Goal: Information Seeking & Learning: Learn about a topic

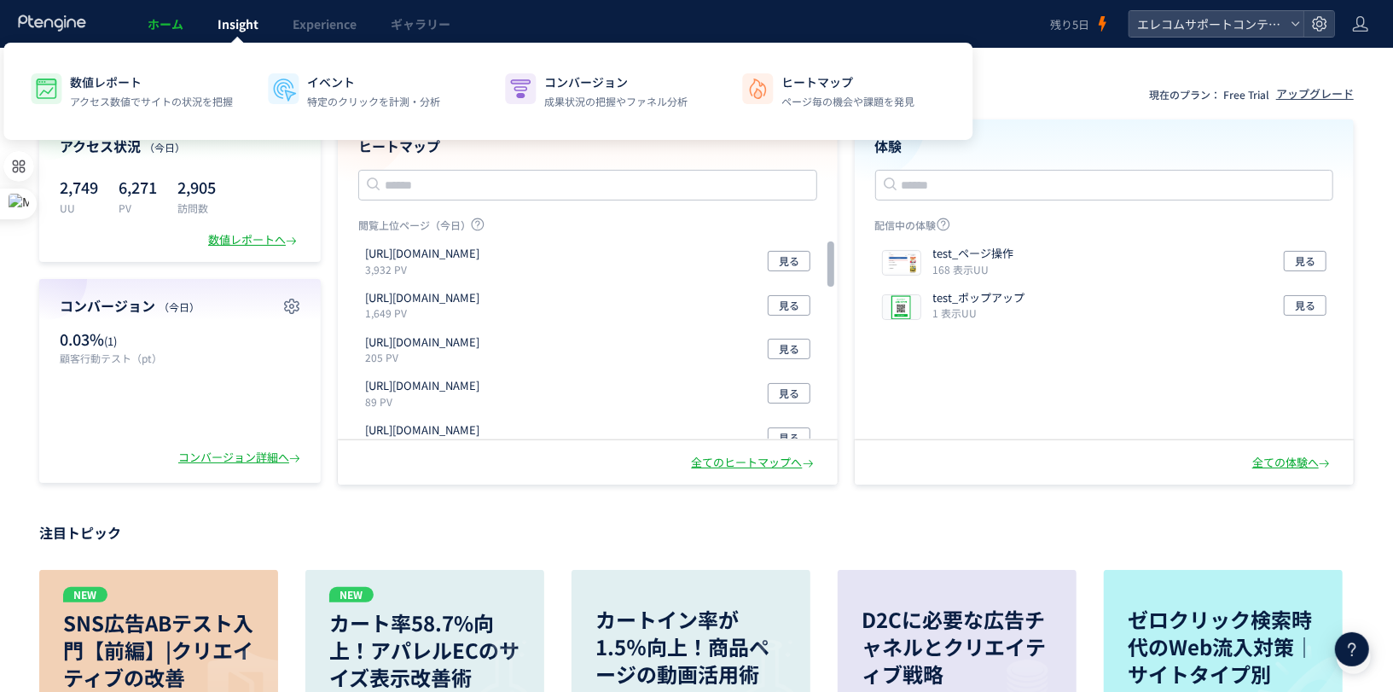
click at [235, 27] on span "Insight" at bounding box center [238, 23] width 41 height 17
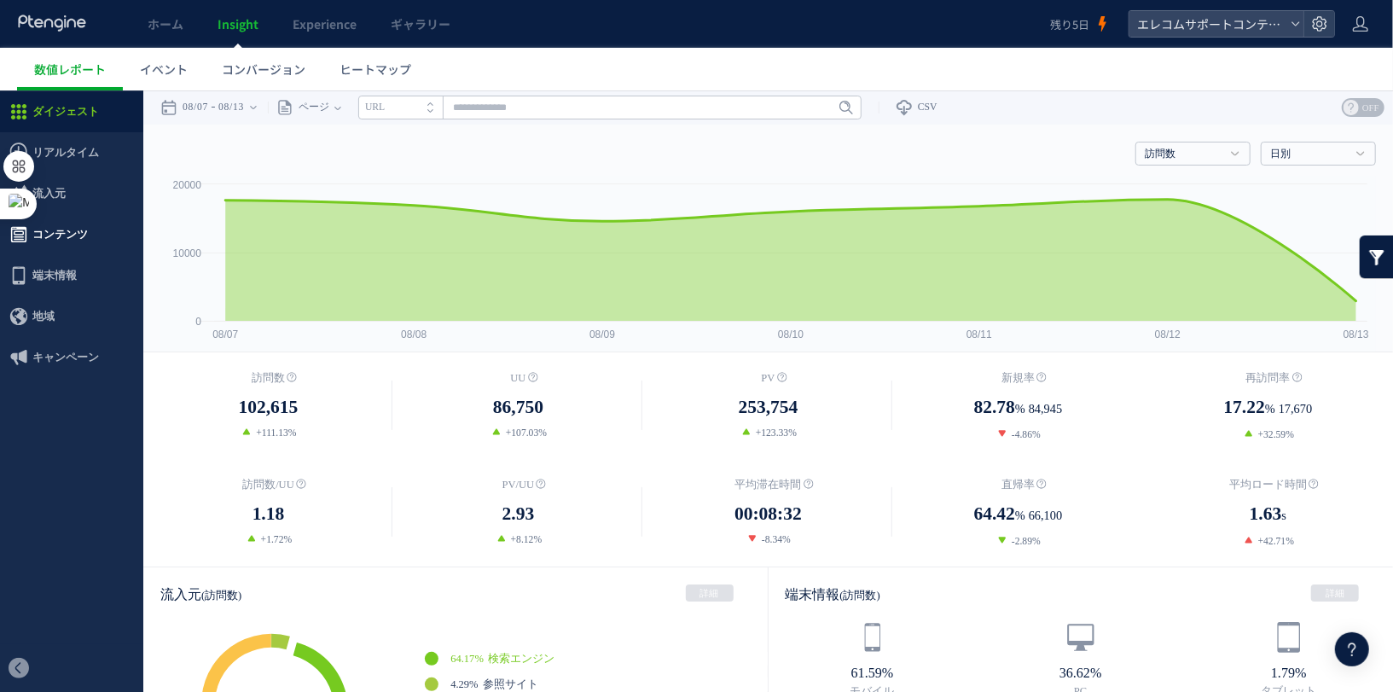
click at [80, 225] on span "コンテンツ" at bounding box center [59, 233] width 55 height 41
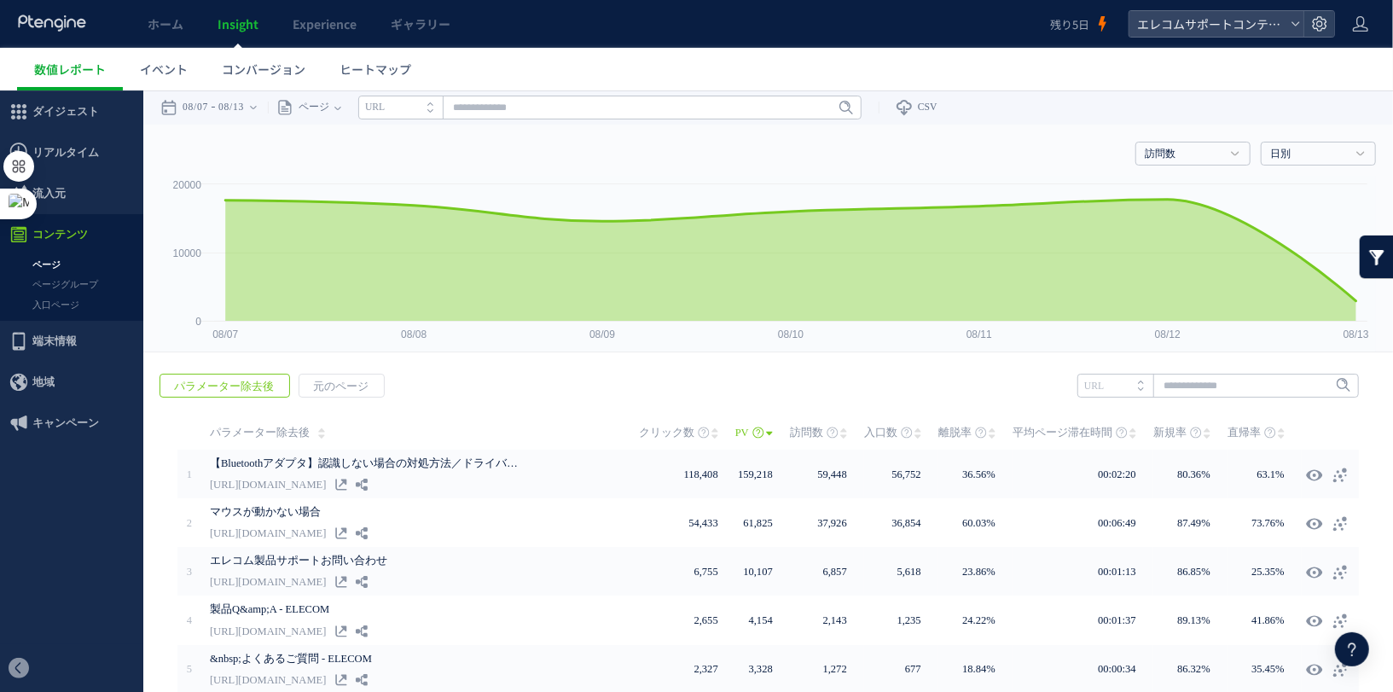
scroll to position [111, 0]
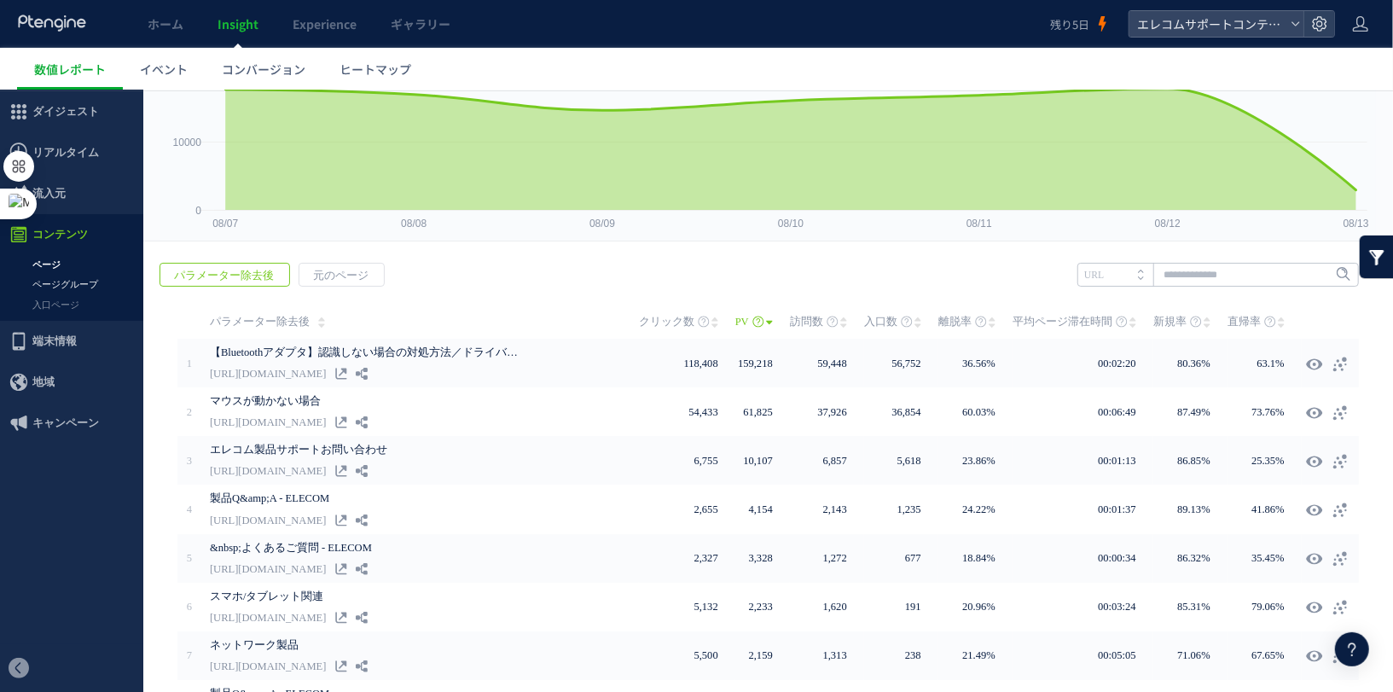
click at [95, 292] on link "ページグループ" at bounding box center [71, 284] width 143 height 20
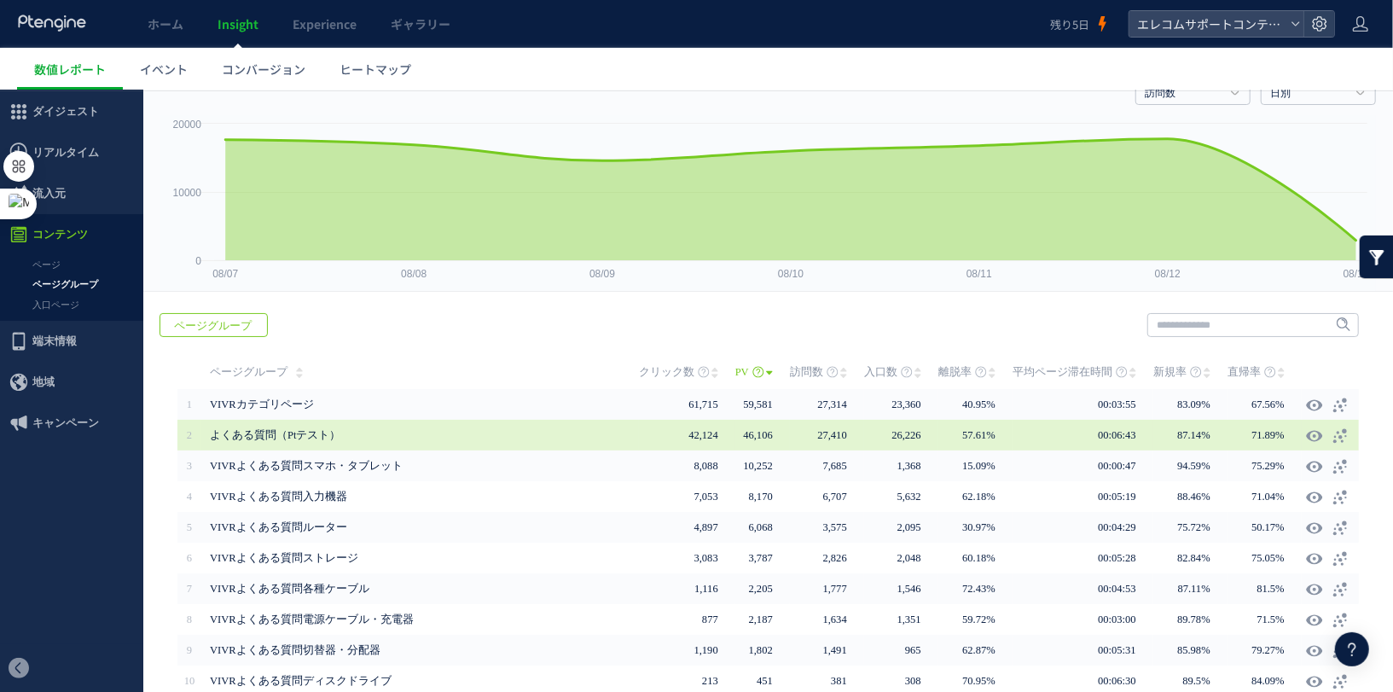
scroll to position [142, 0]
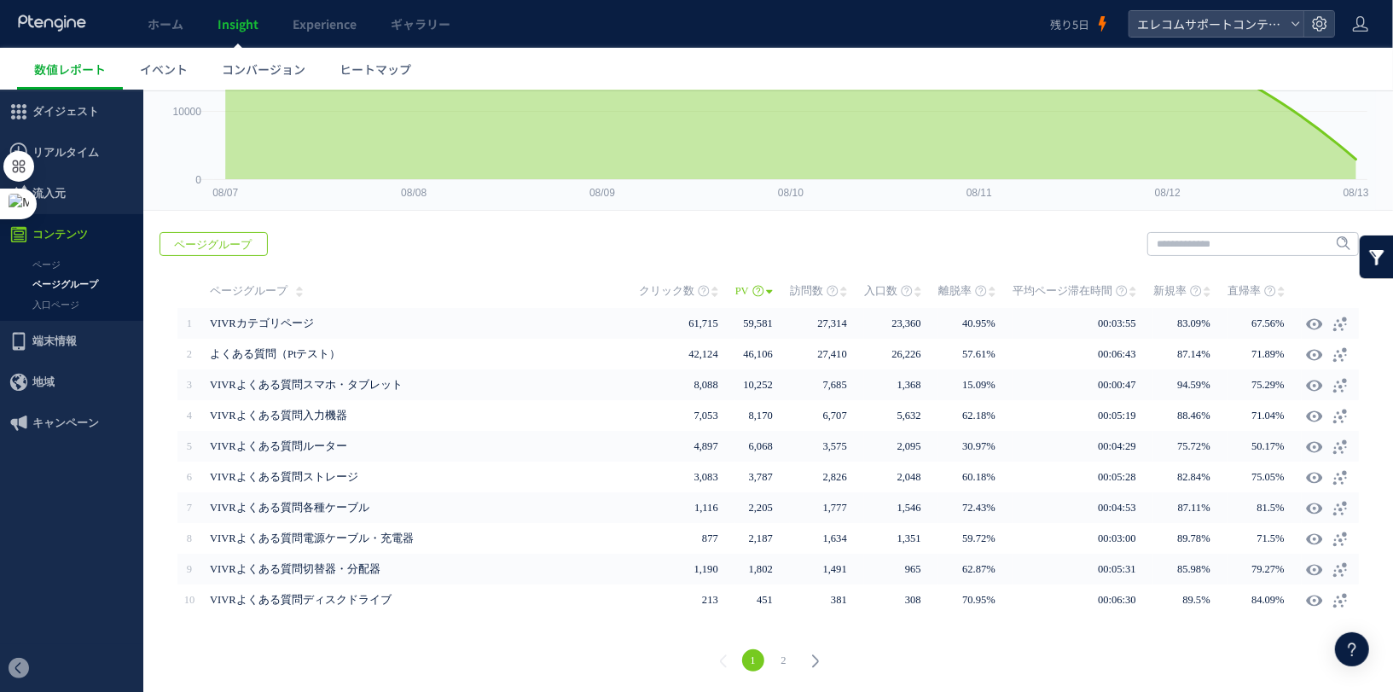
click at [787, 658] on link "2" at bounding box center [784, 659] width 22 height 22
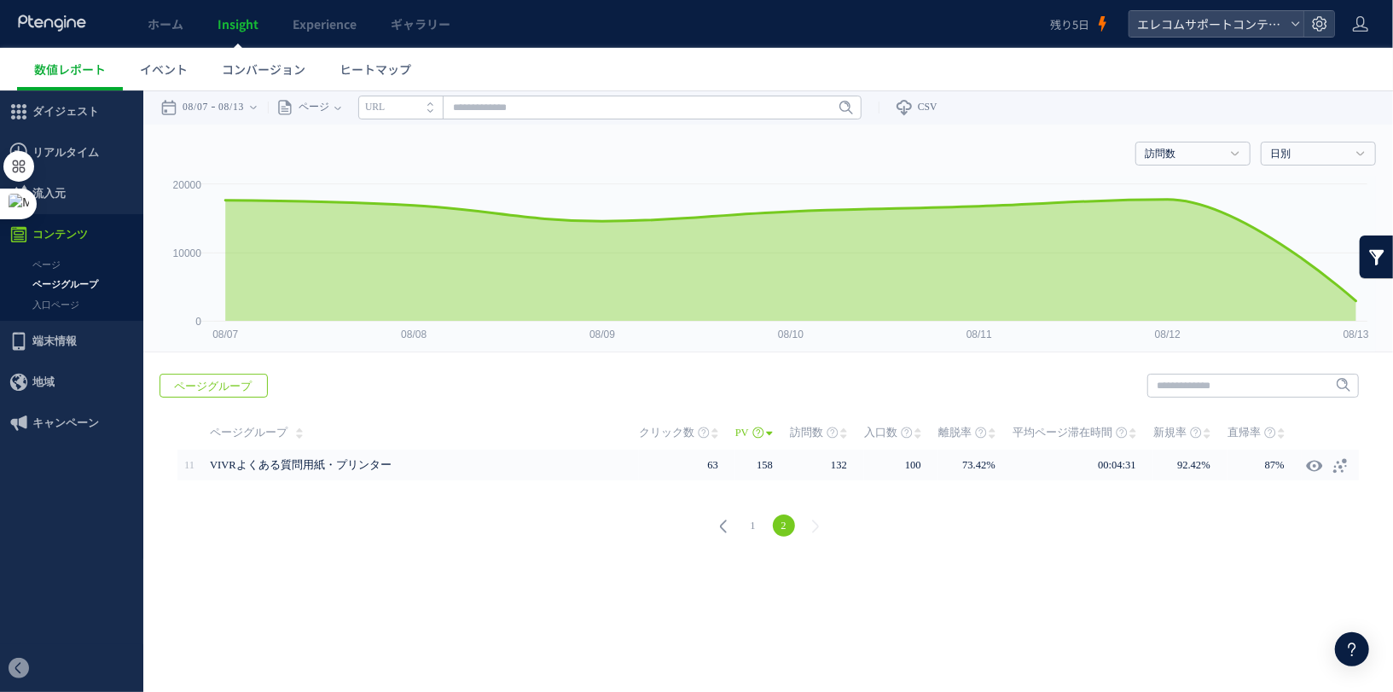
scroll to position [0, 0]
click at [86, 263] on link "ページ" at bounding box center [71, 264] width 143 height 20
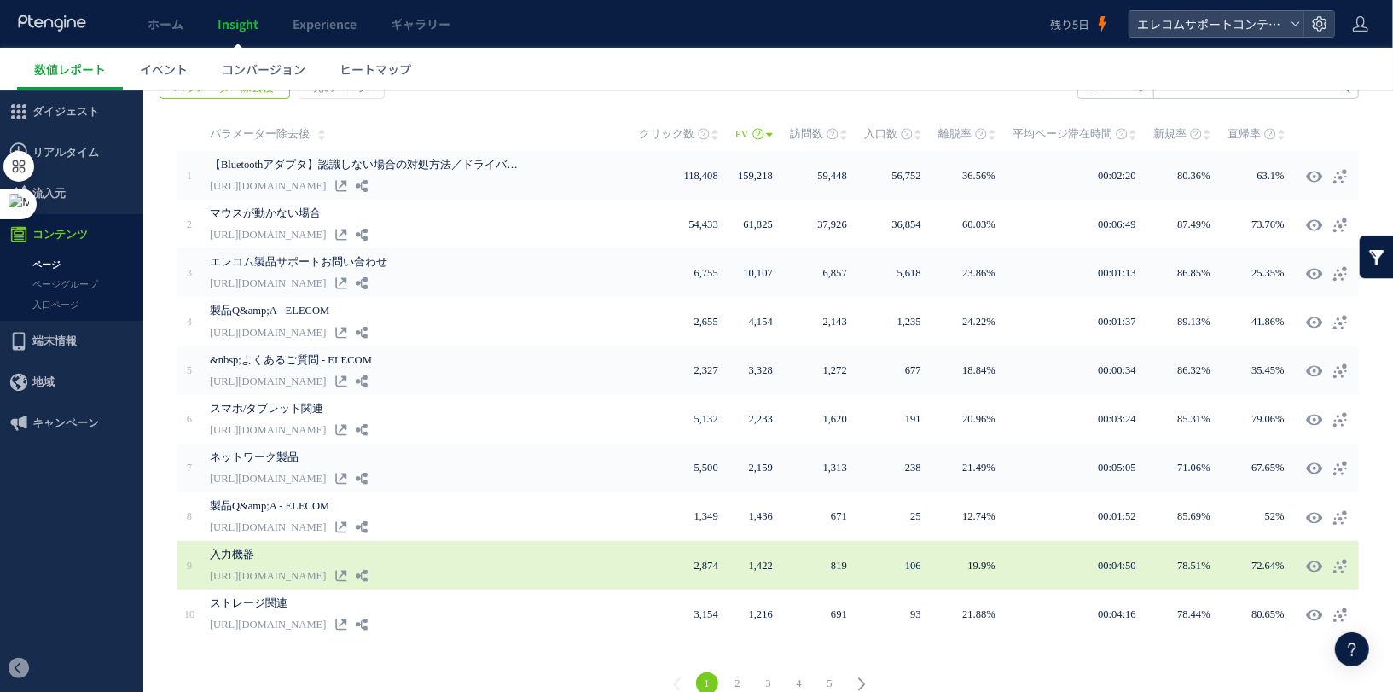
scroll to position [322, 0]
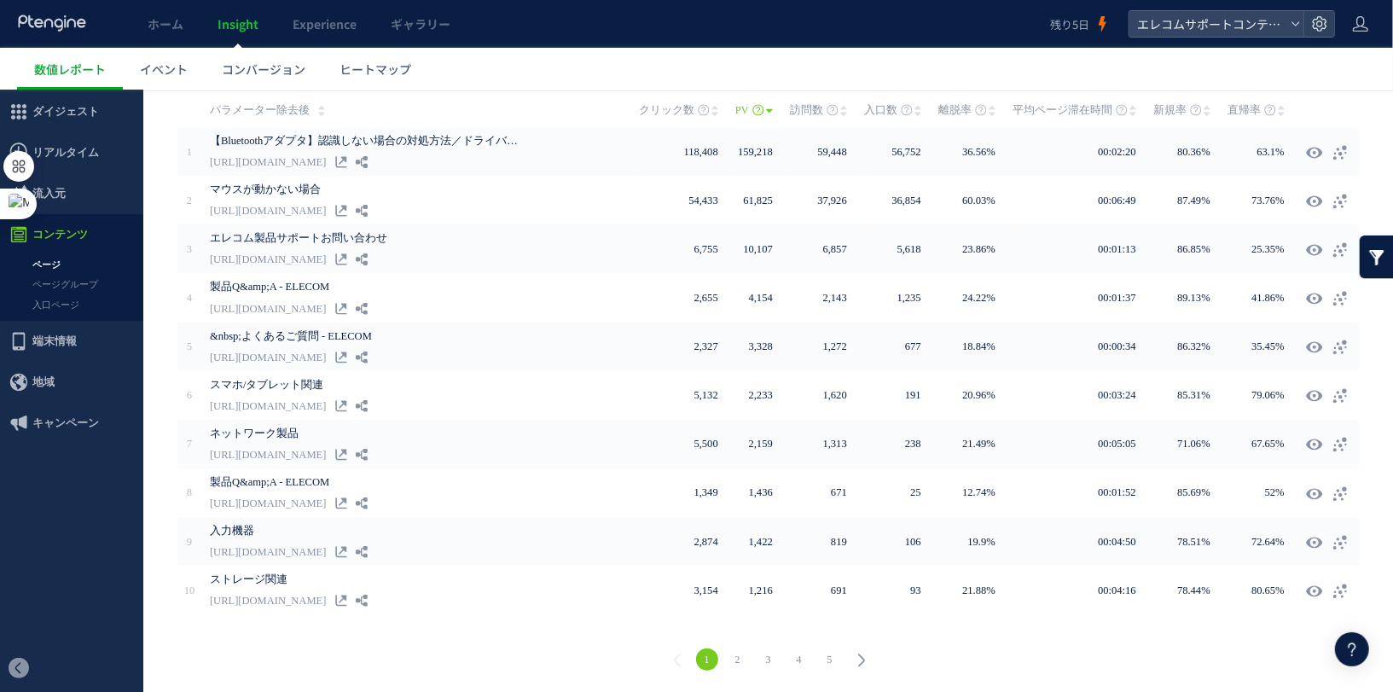
click at [740, 654] on link "2" at bounding box center [738, 658] width 22 height 22
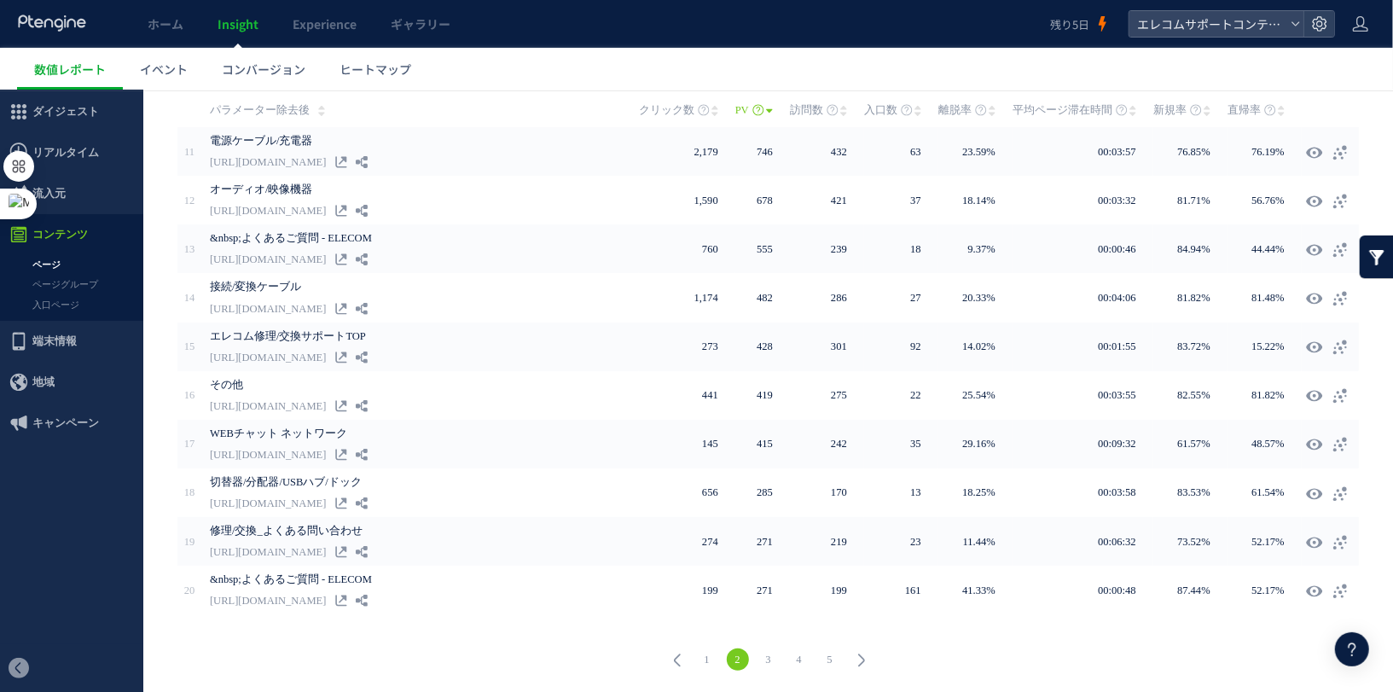
click at [699, 665] on link "1" at bounding box center [707, 658] width 22 height 22
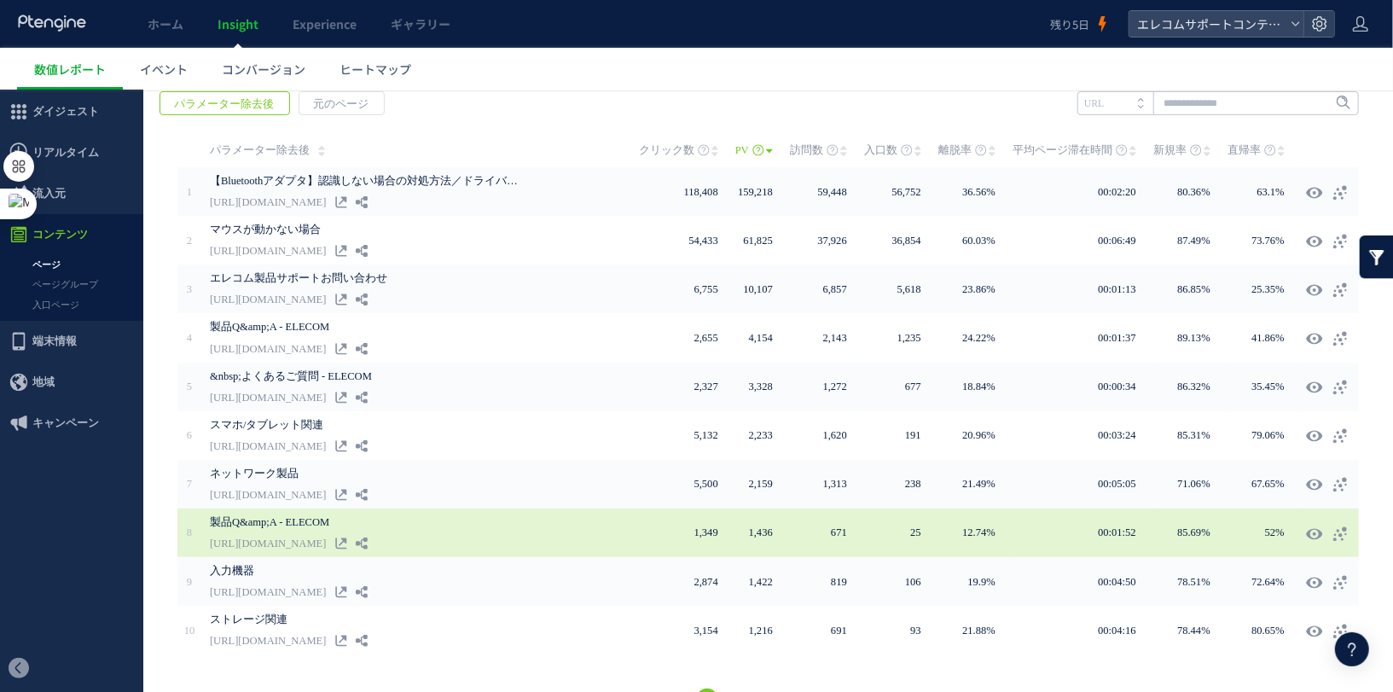
scroll to position [282, 0]
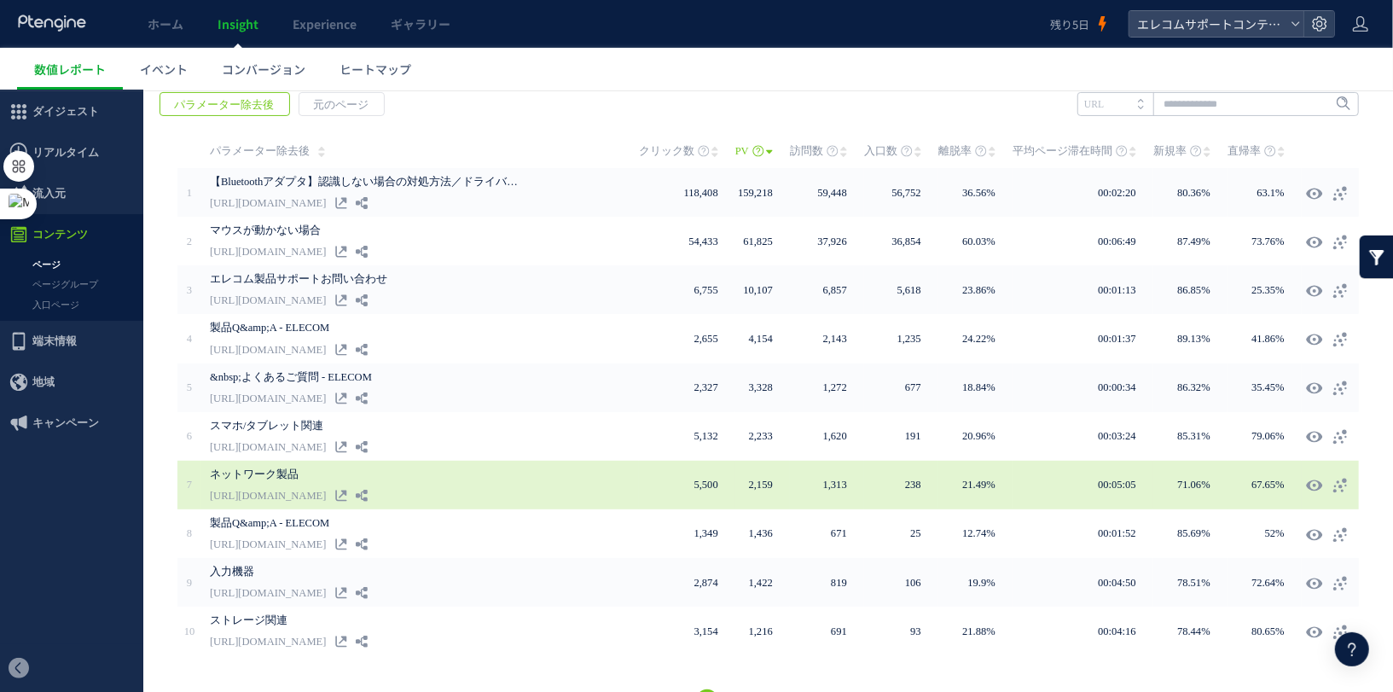
click at [579, 475] on div "ネットワーク製品 [URL][DOMAIN_NAME]" at bounding box center [424, 484] width 429 height 49
click at [1340, 496] on div at bounding box center [1330, 483] width 49 height 31
click at [1339, 485] on icon at bounding box center [1340, 484] width 17 height 17
